Goal: Browse casually

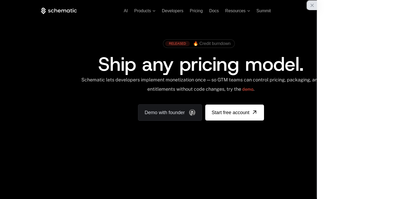
click at [308, 10] on div "button" at bounding box center [310, 6] width 8 height 10
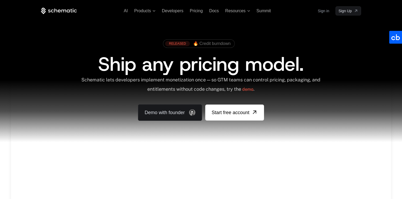
click at [134, 166] on div "Your browser does not support the video tag." at bounding box center [200, 157] width 345 height 224
